Goal: Find specific page/section: Find specific page/section

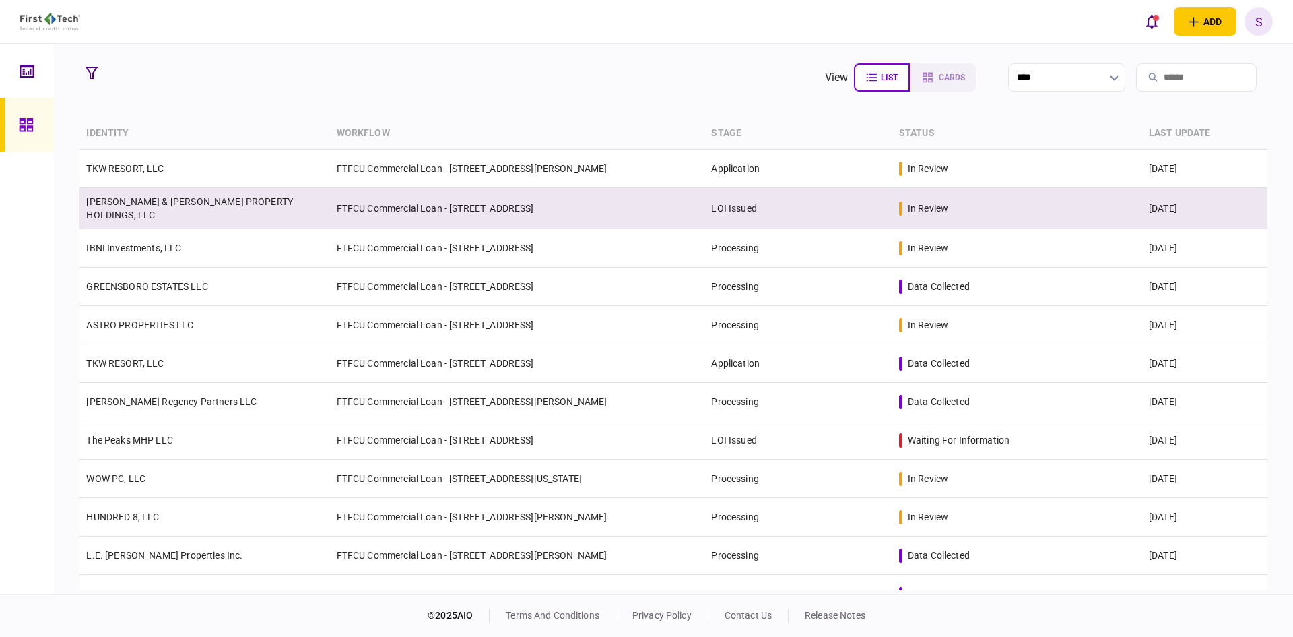
click at [231, 210] on link "[PERSON_NAME] & [PERSON_NAME] PROPERTY HOLDINGS, LLC" at bounding box center [189, 208] width 207 height 24
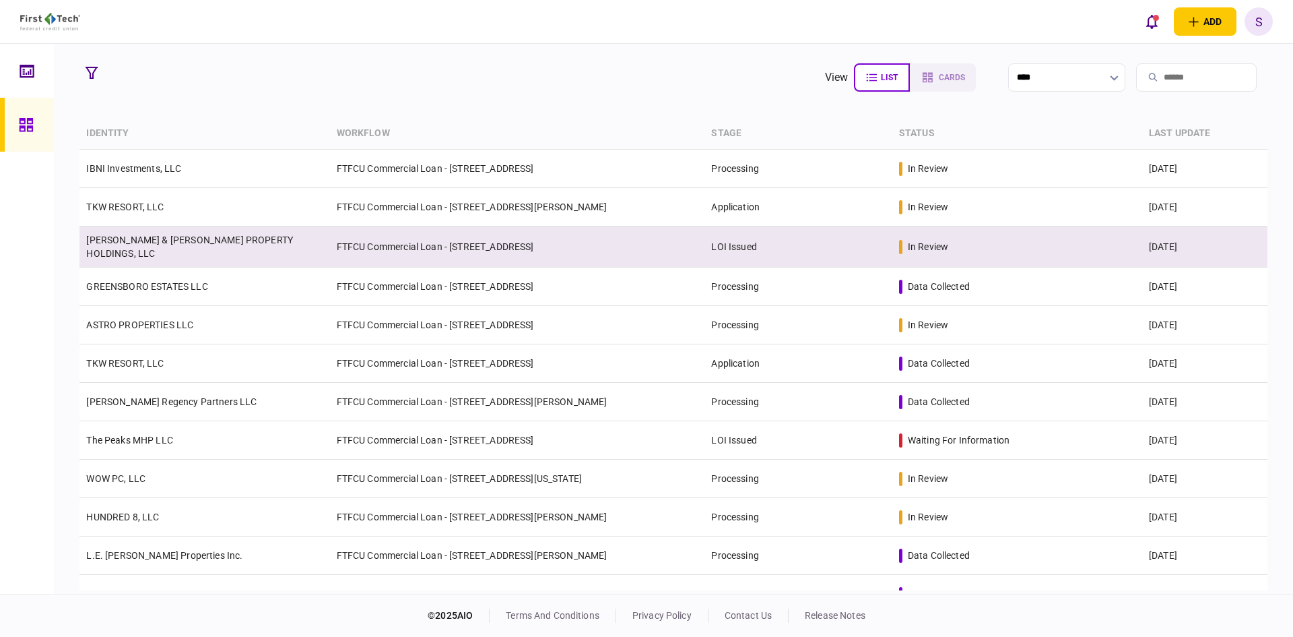
click at [382, 249] on td "FTFCU Commercial Loan - [STREET_ADDRESS]" at bounding box center [517, 246] width 375 height 41
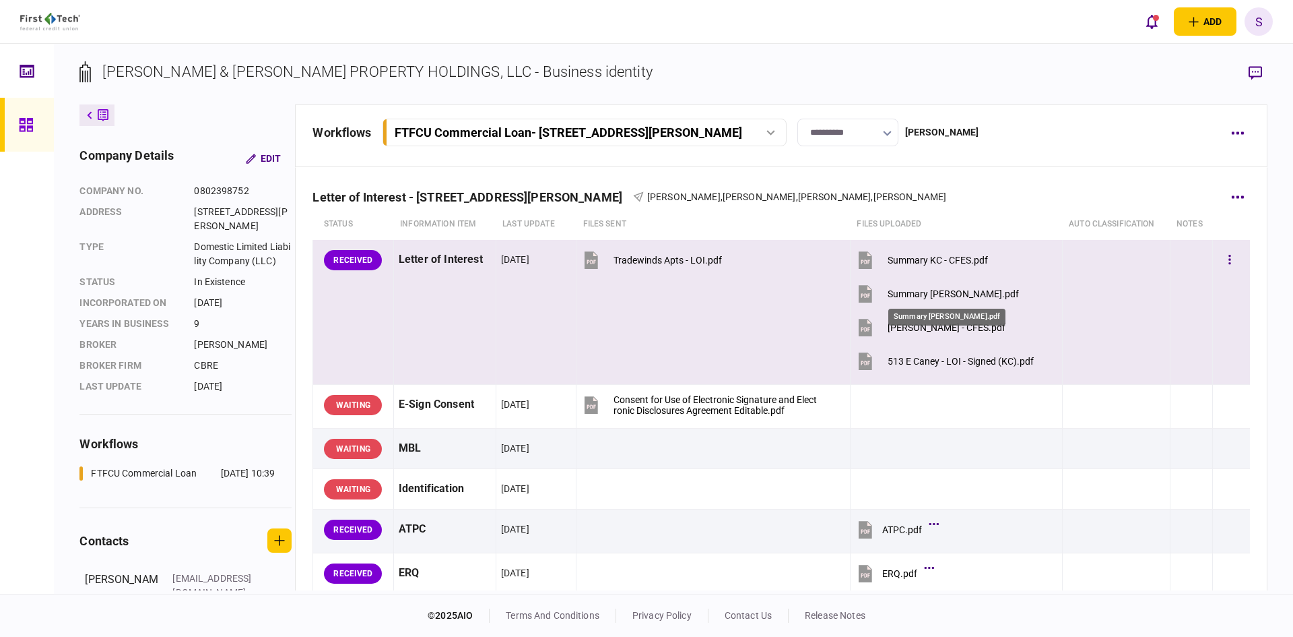
drag, startPoint x: 902, startPoint y: 292, endPoint x: 1088, endPoint y: 241, distance: 192.7
click at [902, 291] on div "Summary [PERSON_NAME].pdf" at bounding box center [953, 293] width 131 height 11
click at [942, 321] on button "[PERSON_NAME] - CFES.pdf" at bounding box center [931, 327] width 150 height 30
click at [953, 360] on div "513 E Caney - LOI - Signed (KC).pdf" at bounding box center [961, 361] width 146 height 11
click at [908, 259] on div "Summary KC - CFES.pdf" at bounding box center [938, 260] width 100 height 11
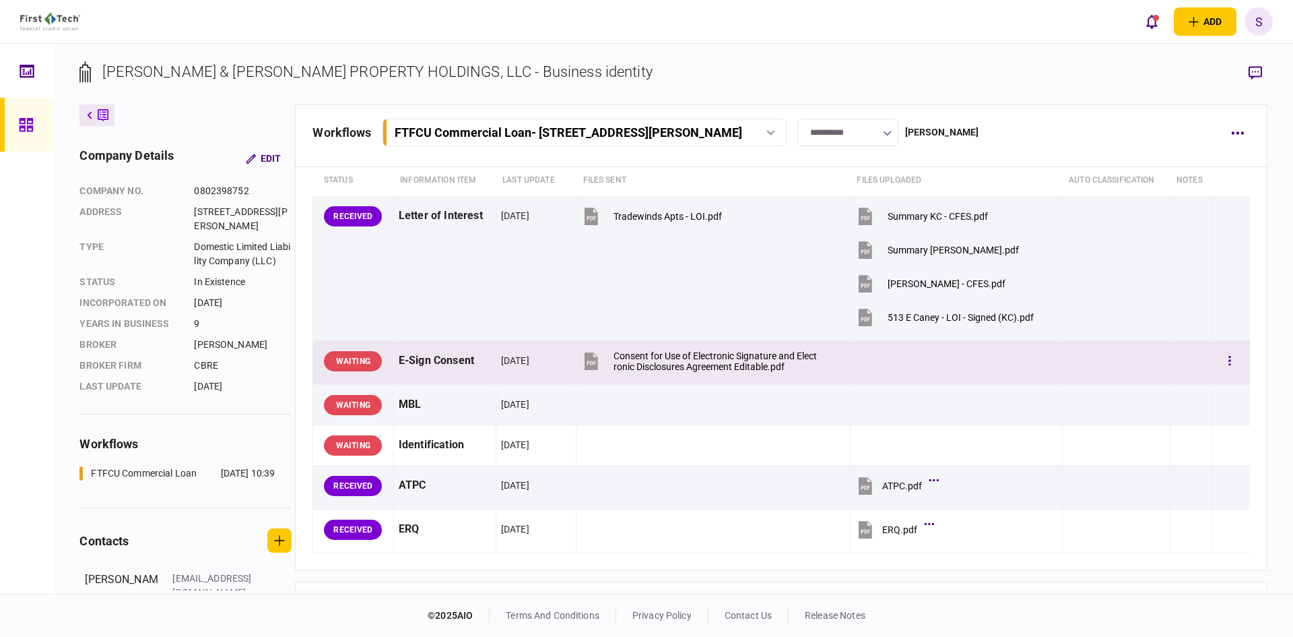
scroll to position [67, 0]
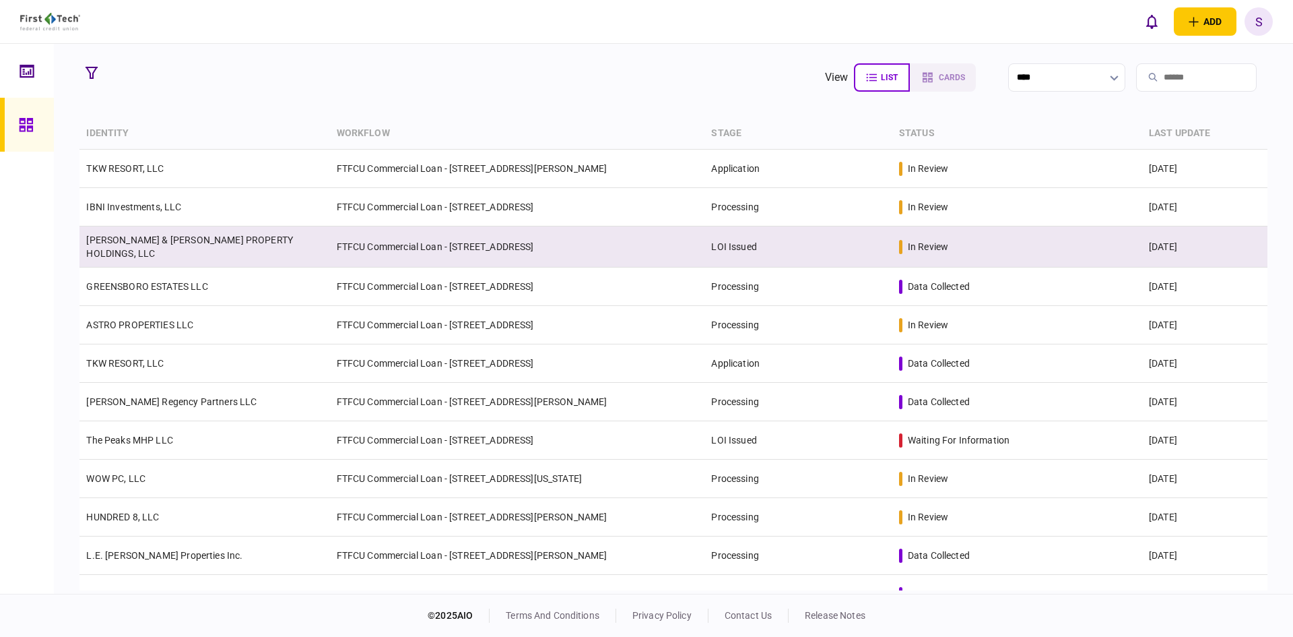
click at [259, 240] on link "CULLUM & KELLEY PROPERTY HOLDINGS, LLC" at bounding box center [189, 246] width 207 height 24
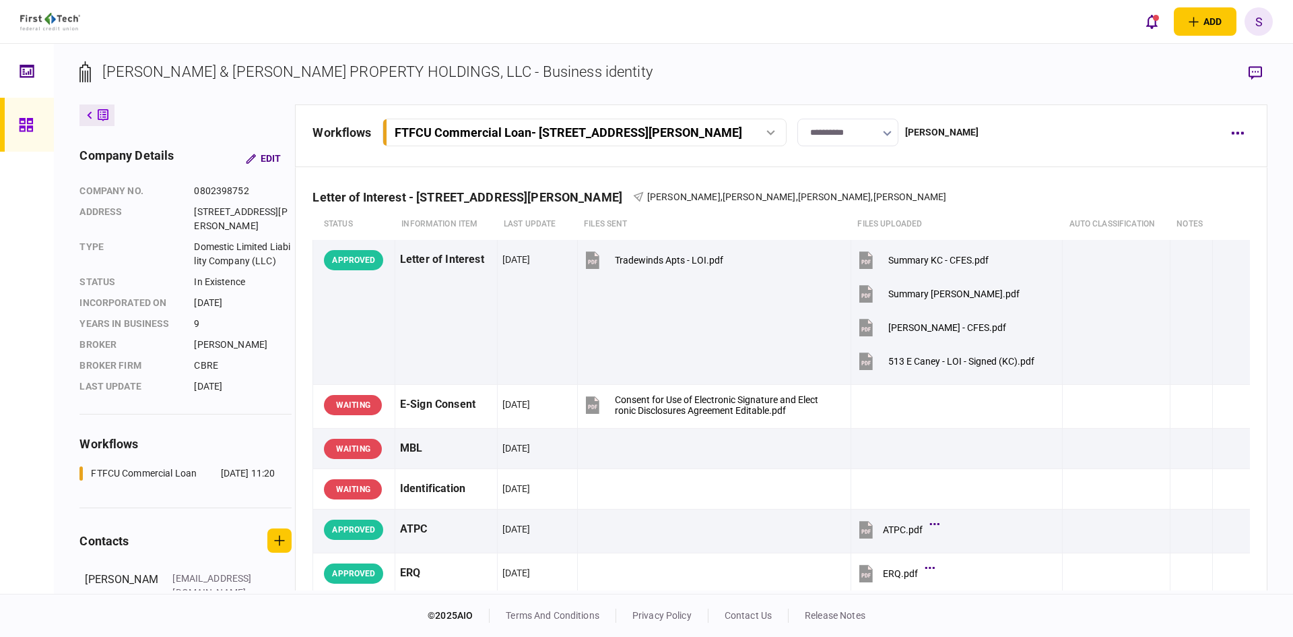
click at [26, 125] on icon at bounding box center [26, 124] width 15 height 15
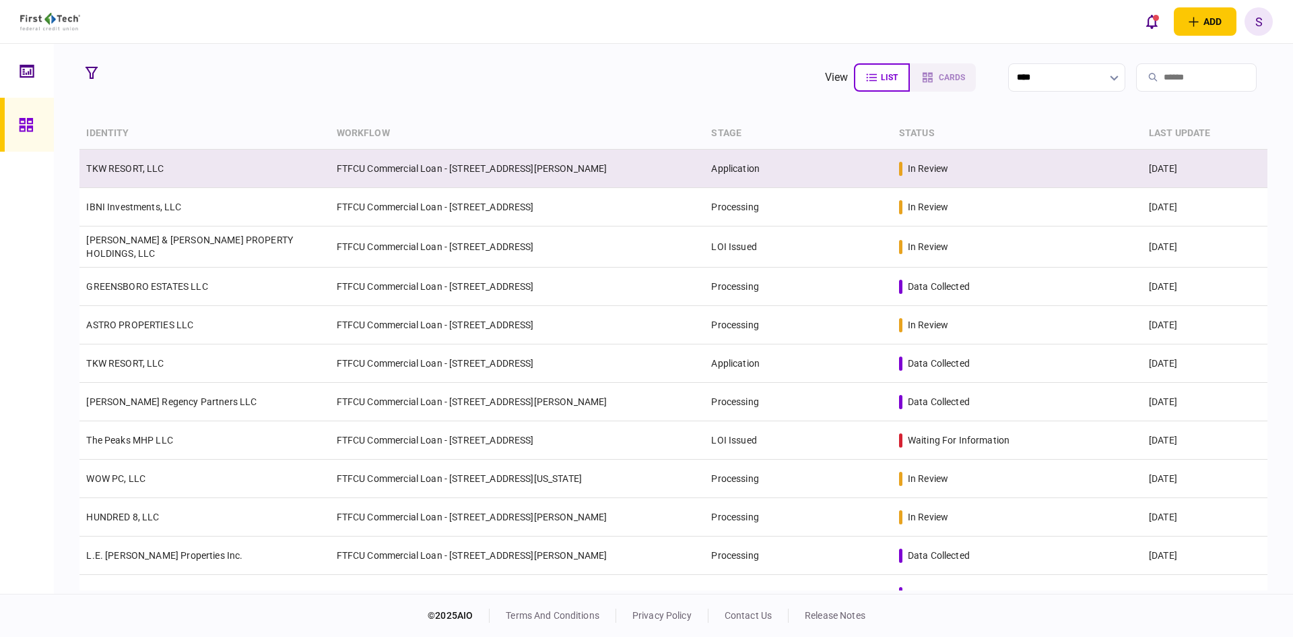
click at [360, 172] on td "FTFCU Commercial Loan - 1402 Boone Street" at bounding box center [517, 169] width 375 height 38
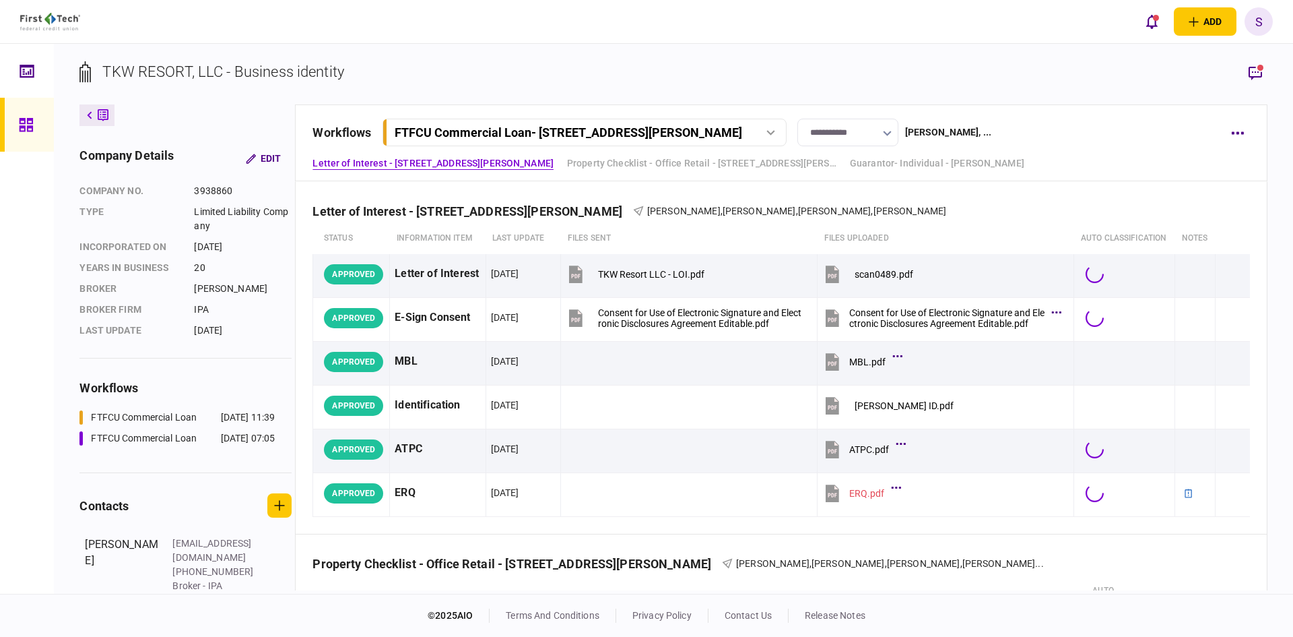
click at [624, 133] on div "FTFCU Commercial Loan - 1402 Boone Street" at bounding box center [569, 132] width 348 height 14
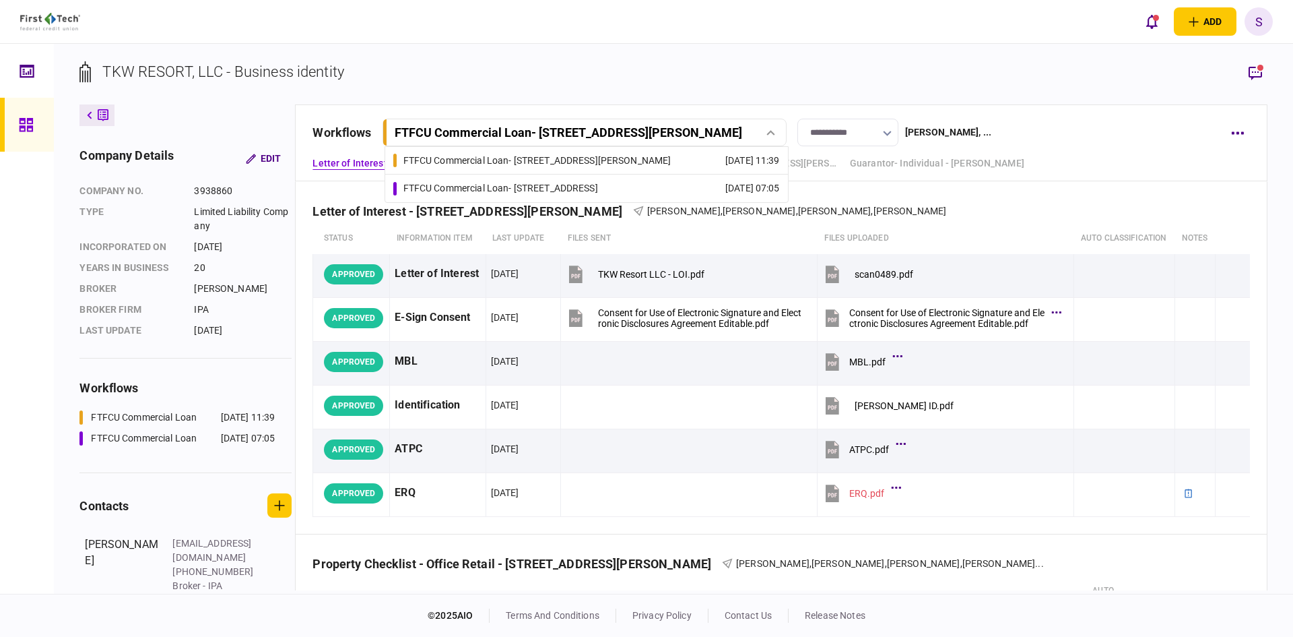
click at [598, 191] on div "FTFCU Commercial Loan - 2410 Charleston Highway" at bounding box center [501, 188] width 195 height 14
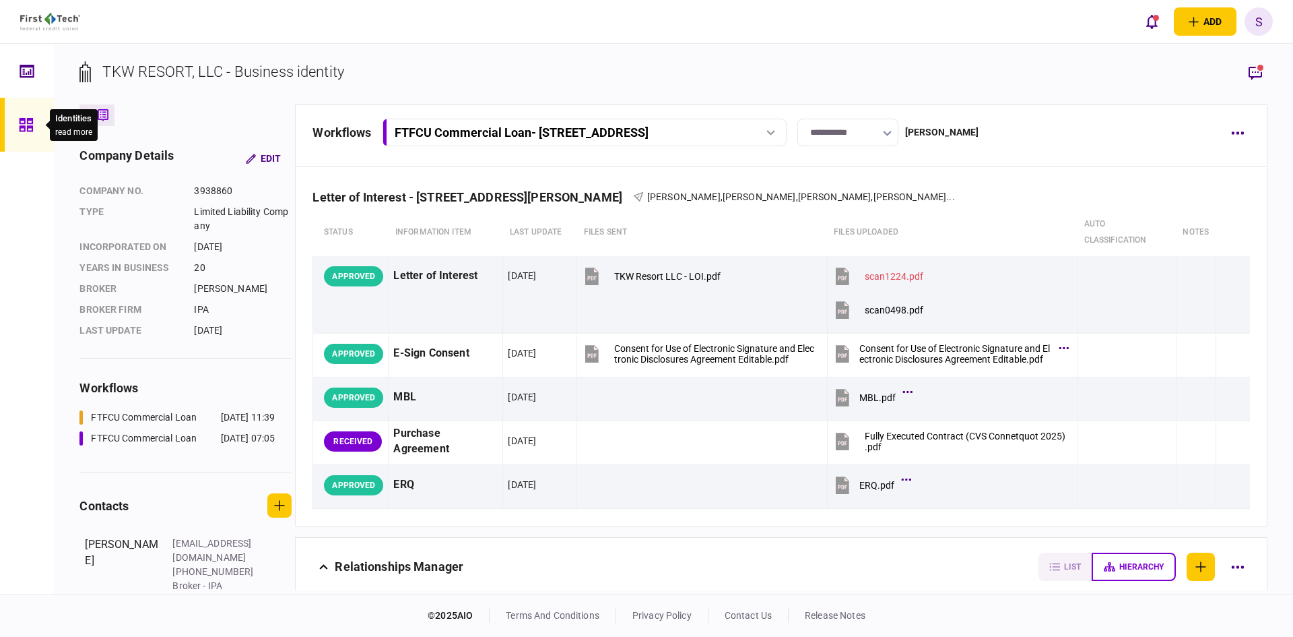
click at [26, 127] on icon at bounding box center [26, 124] width 15 height 15
